Goal: Understand process/instructions: Learn how to perform a task or action

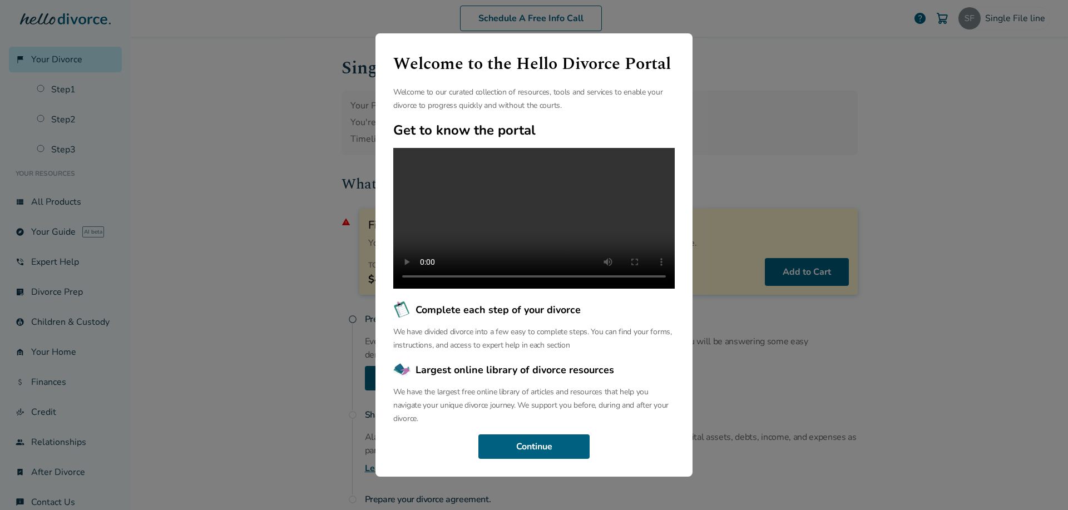
click at [794, 96] on div "Welcome to the Hello Divorce Portal Welcome to our curated collection of resour…" at bounding box center [534, 255] width 1068 height 510
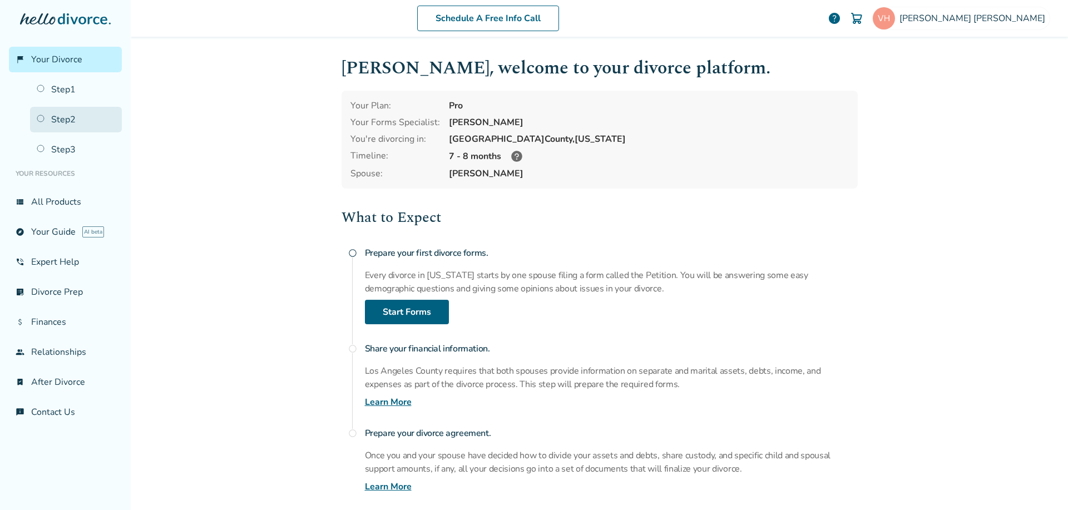
click at [68, 122] on link "Step 2" at bounding box center [76, 120] width 92 height 26
